Goal: Navigation & Orientation: Understand site structure

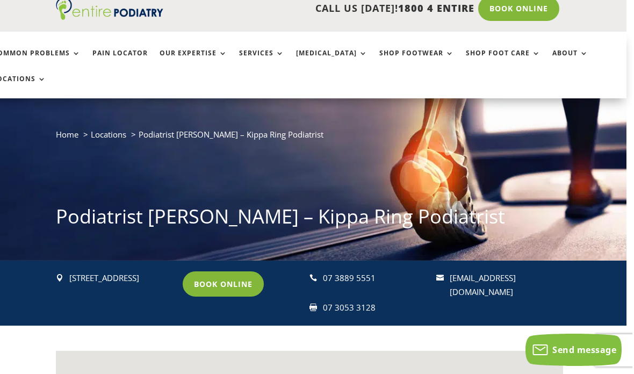
scroll to position [0, 6]
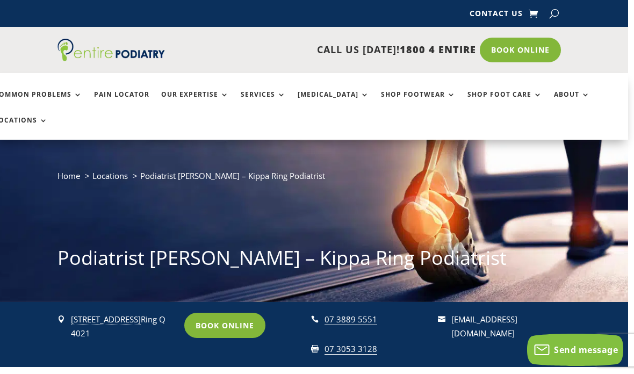
click at [272, 91] on link "Services" at bounding box center [263, 102] width 45 height 23
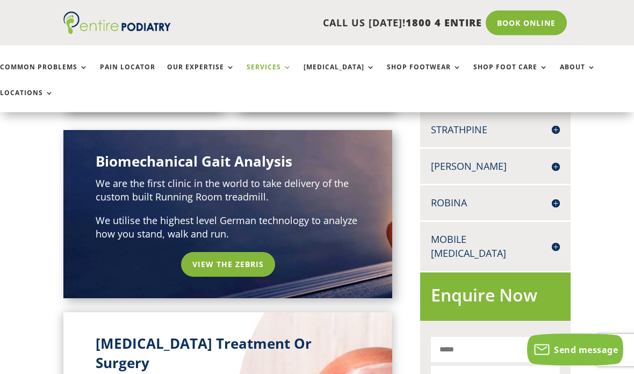
scroll to position [480, 0]
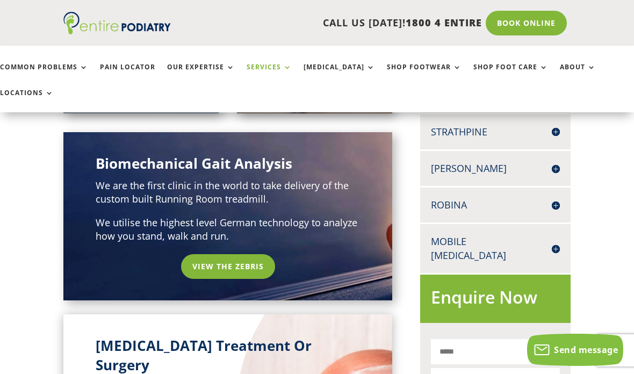
click at [560, 69] on link "About" at bounding box center [578, 74] width 36 height 23
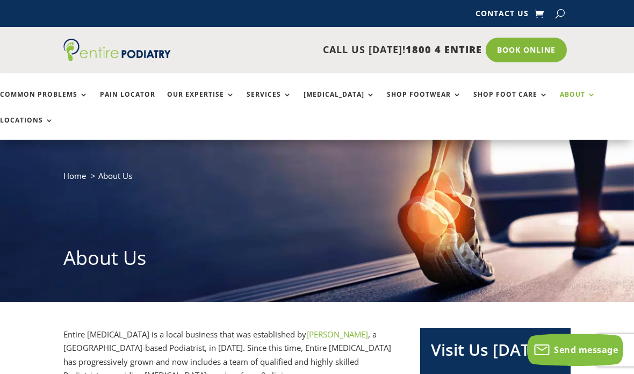
click at [274, 97] on link "Services" at bounding box center [269, 102] width 45 height 23
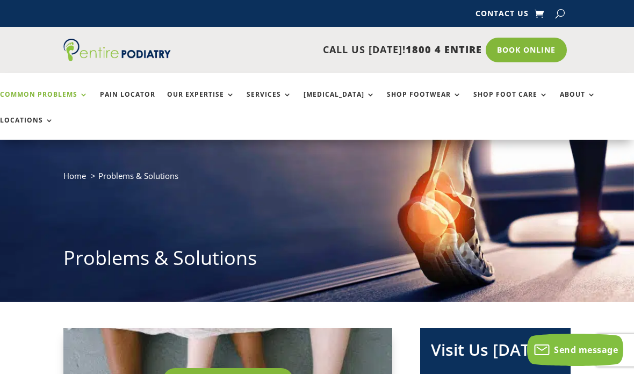
click at [503, 91] on link "Shop Foot Care" at bounding box center [510, 102] width 75 height 23
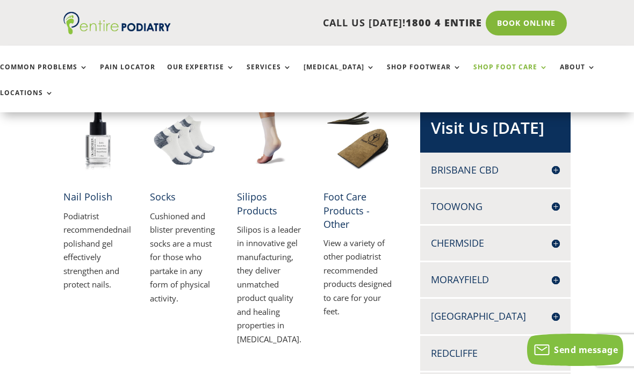
scroll to position [221, 0]
